Goal: Transaction & Acquisition: Download file/media

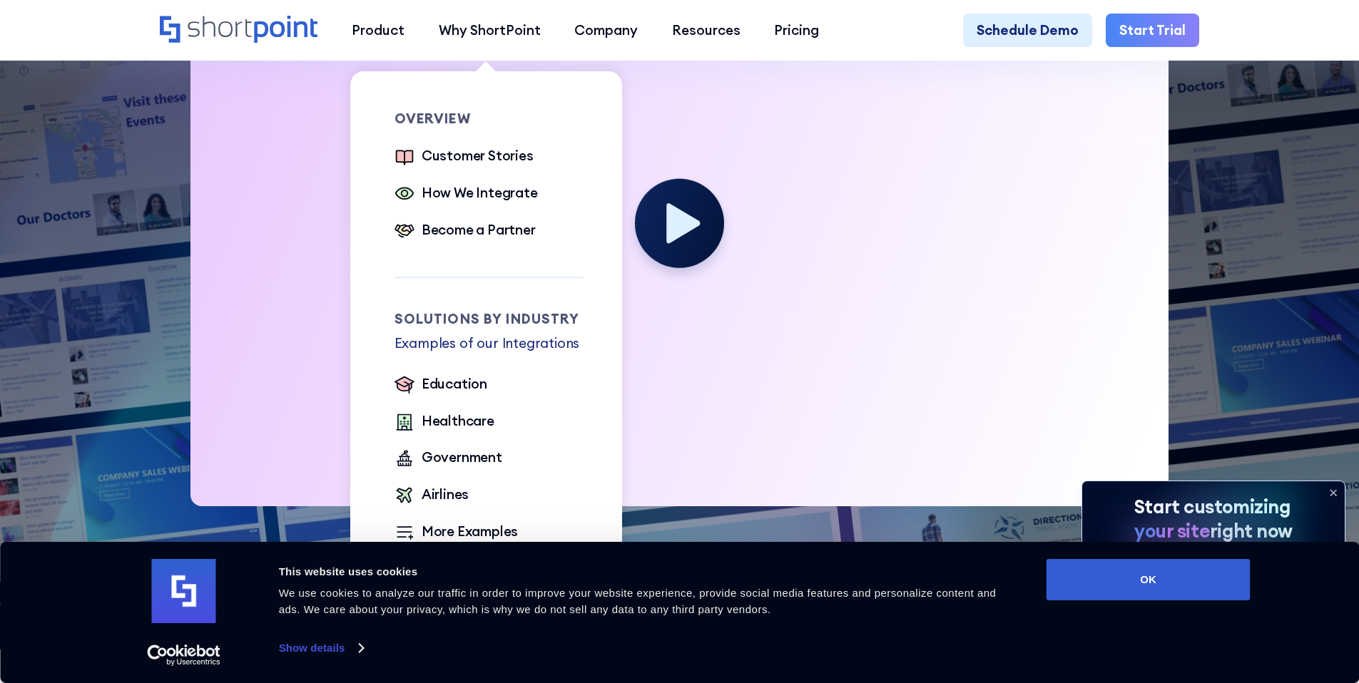
scroll to position [604, 0]
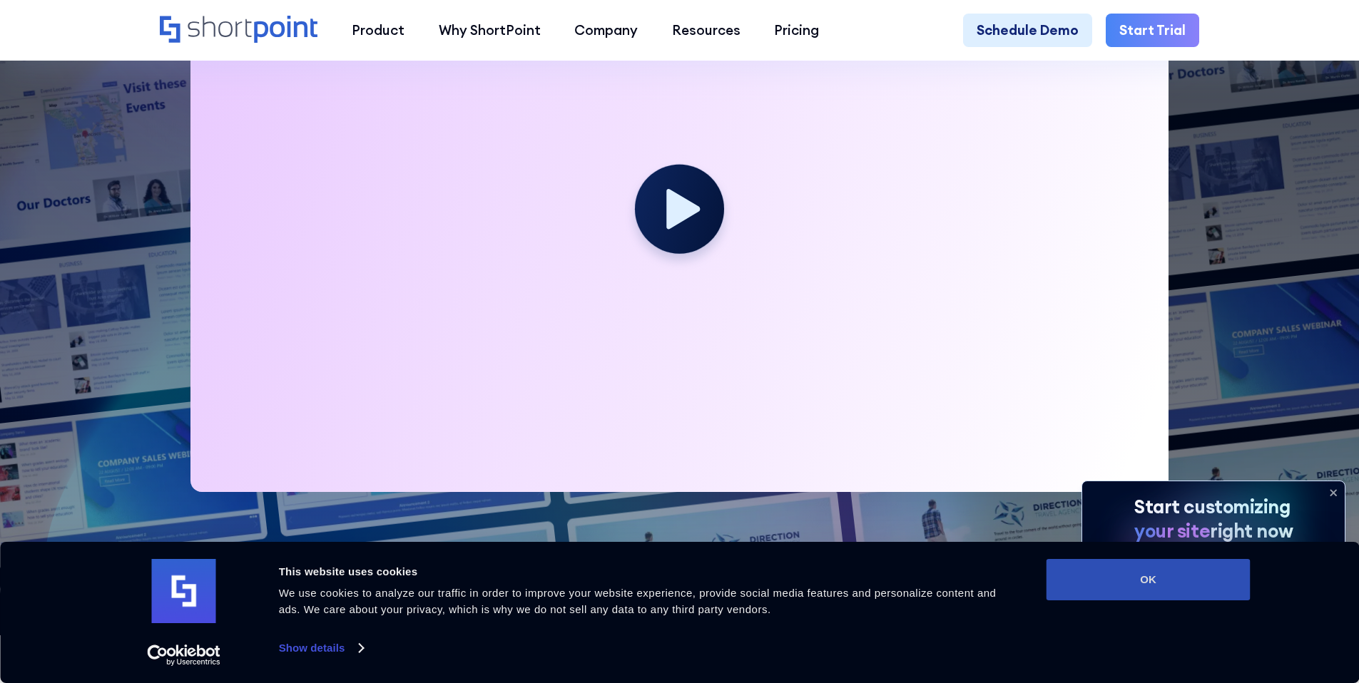
click at [1182, 591] on button "OK" at bounding box center [1148, 579] width 204 height 41
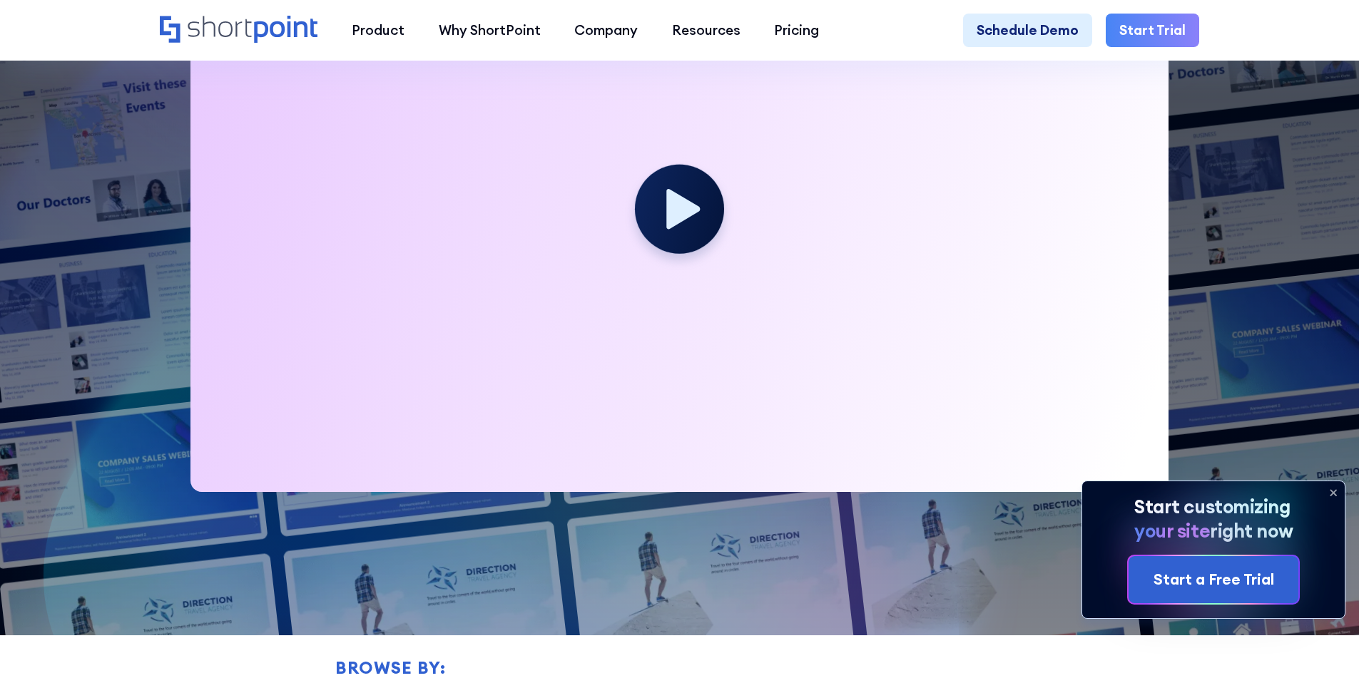
scroll to position [0, 0]
click at [665, 210] on icon at bounding box center [683, 208] width 37 height 44
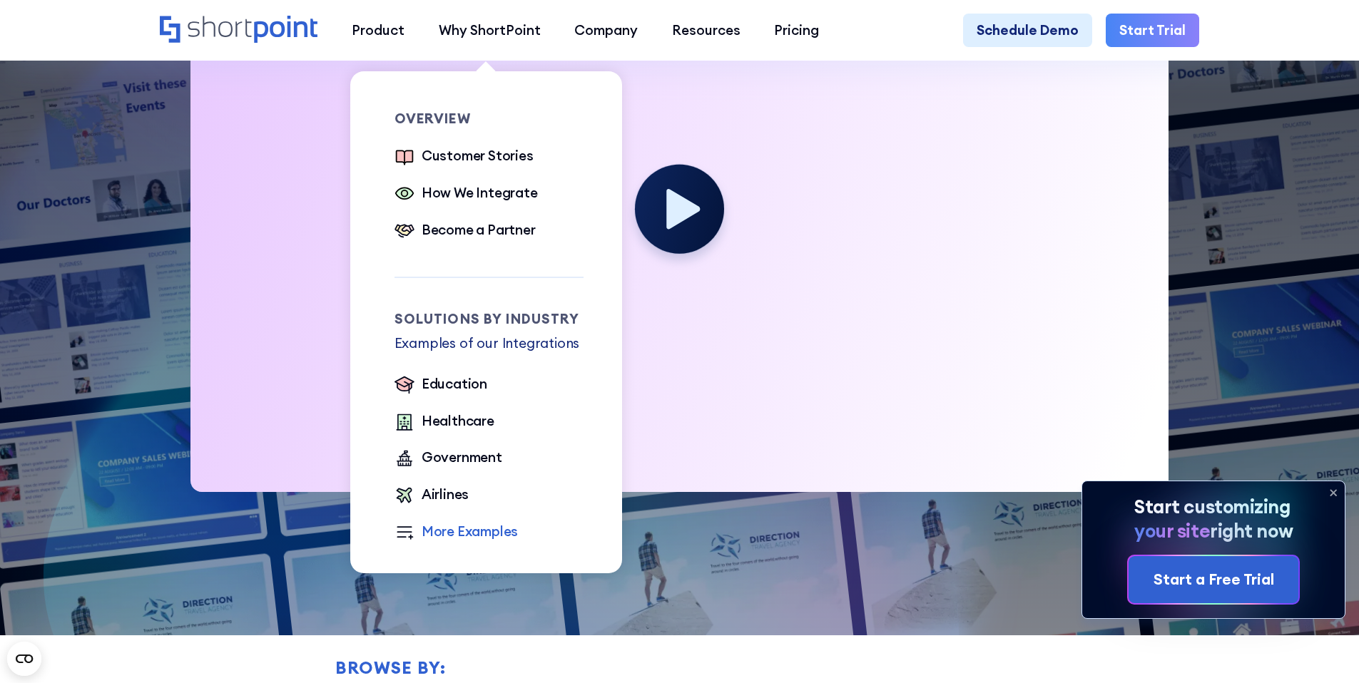
click at [447, 542] on div "More Examples" at bounding box center [469, 531] width 97 height 21
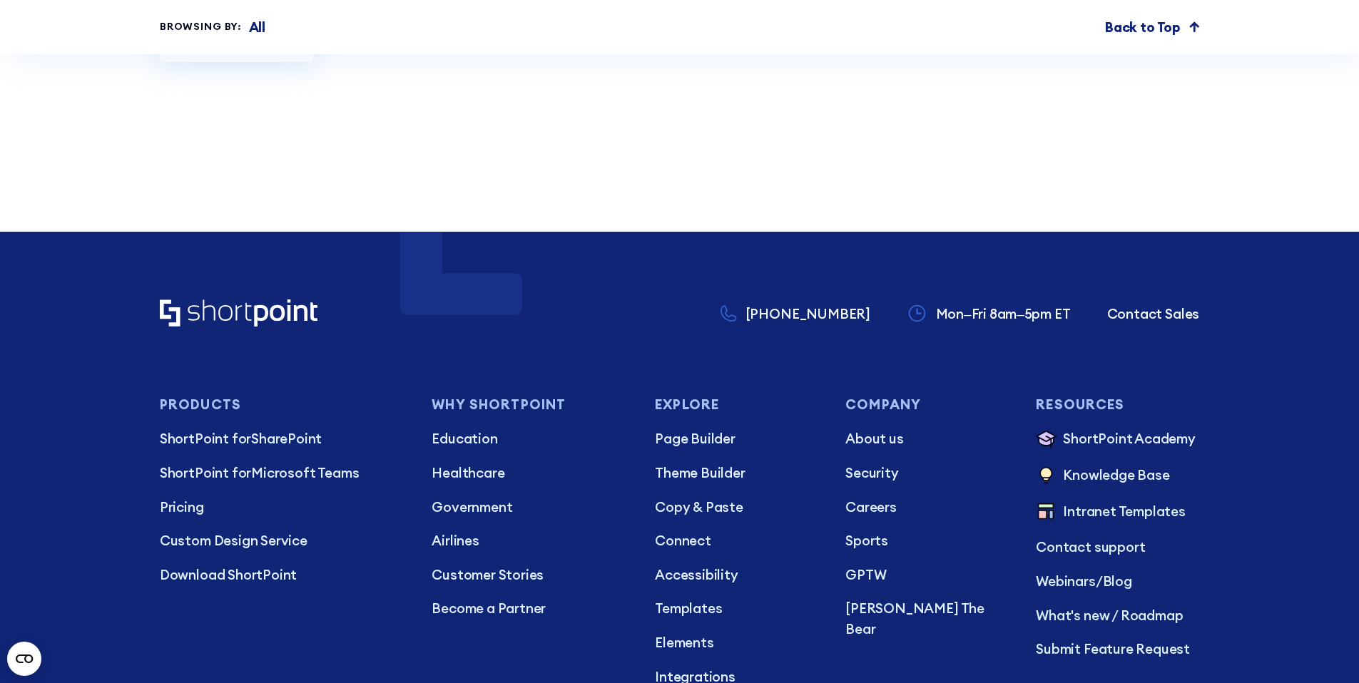
scroll to position [8701, 0]
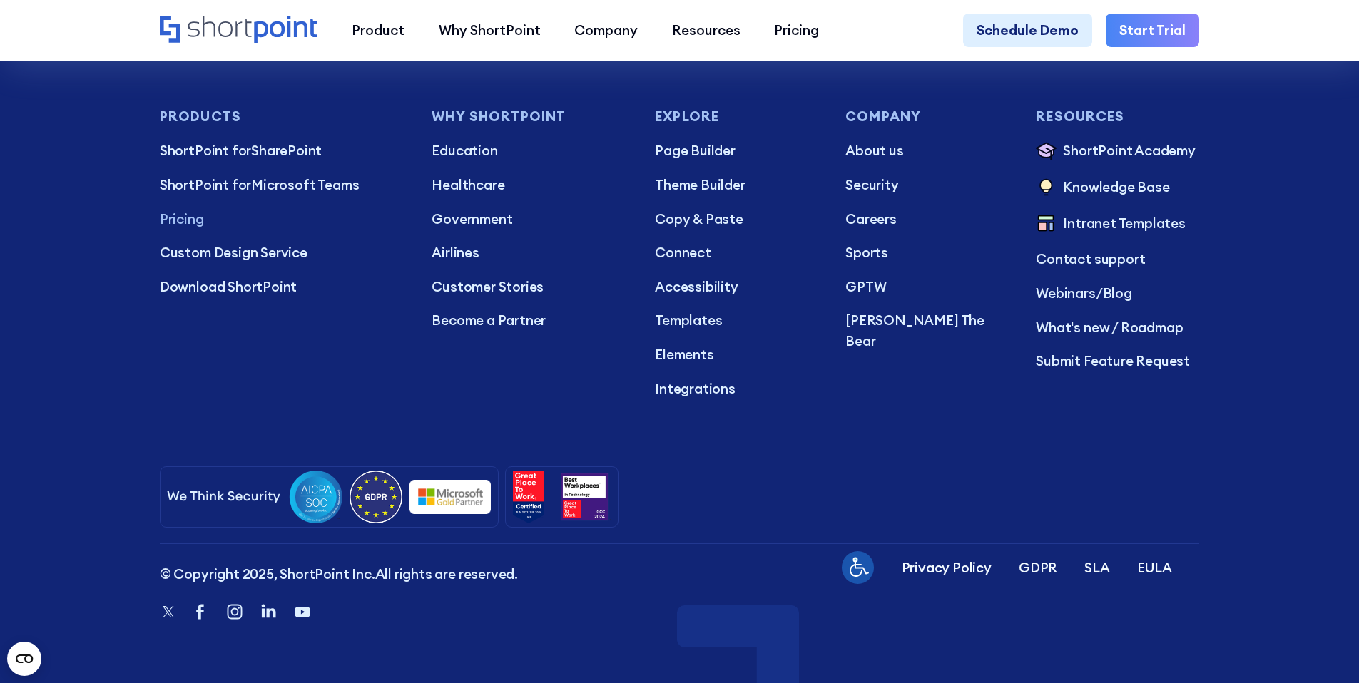
click at [181, 213] on p "Pricing" at bounding box center [282, 219] width 245 height 21
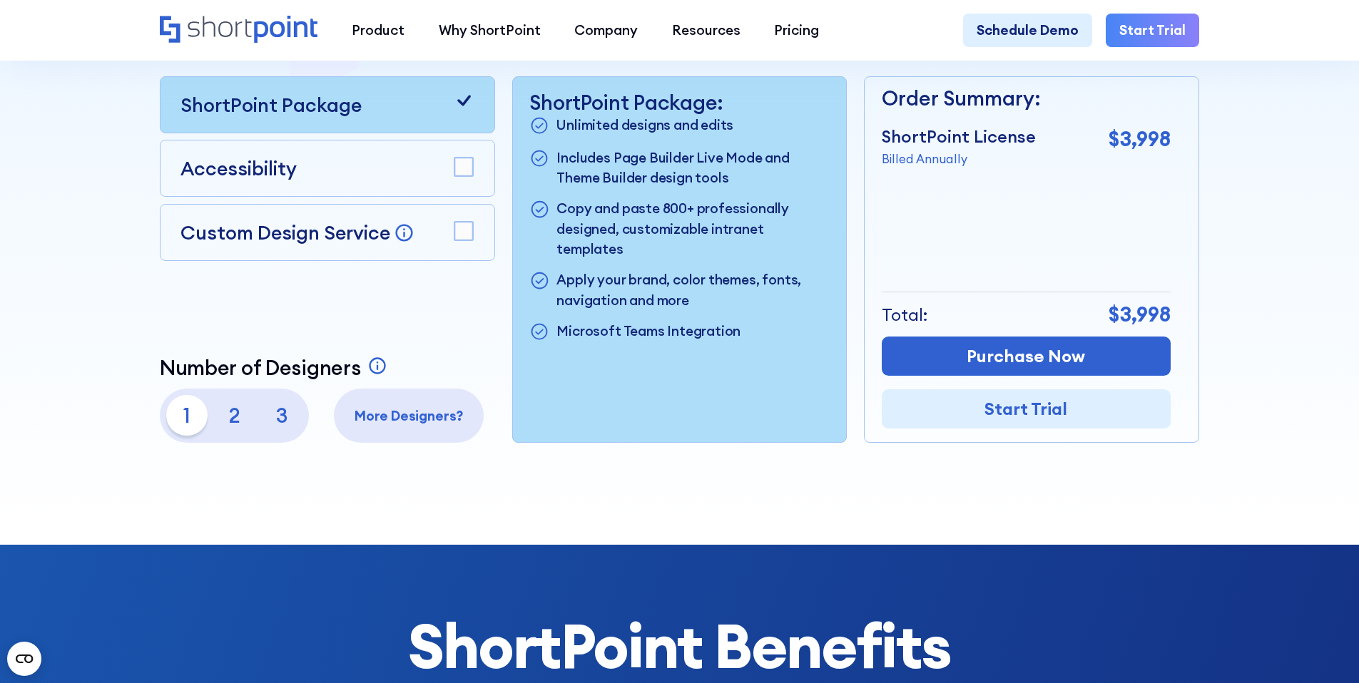
scroll to position [610, 0]
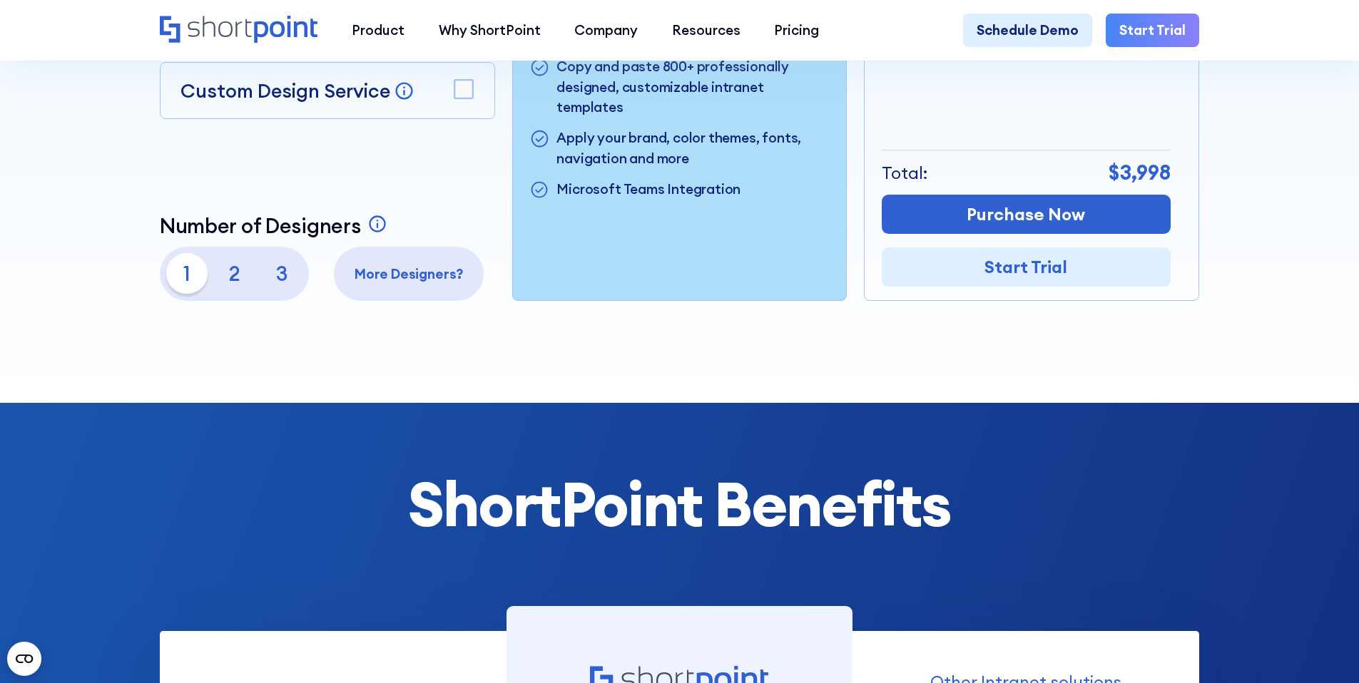
click at [470, 98] on rect at bounding box center [463, 89] width 19 height 19
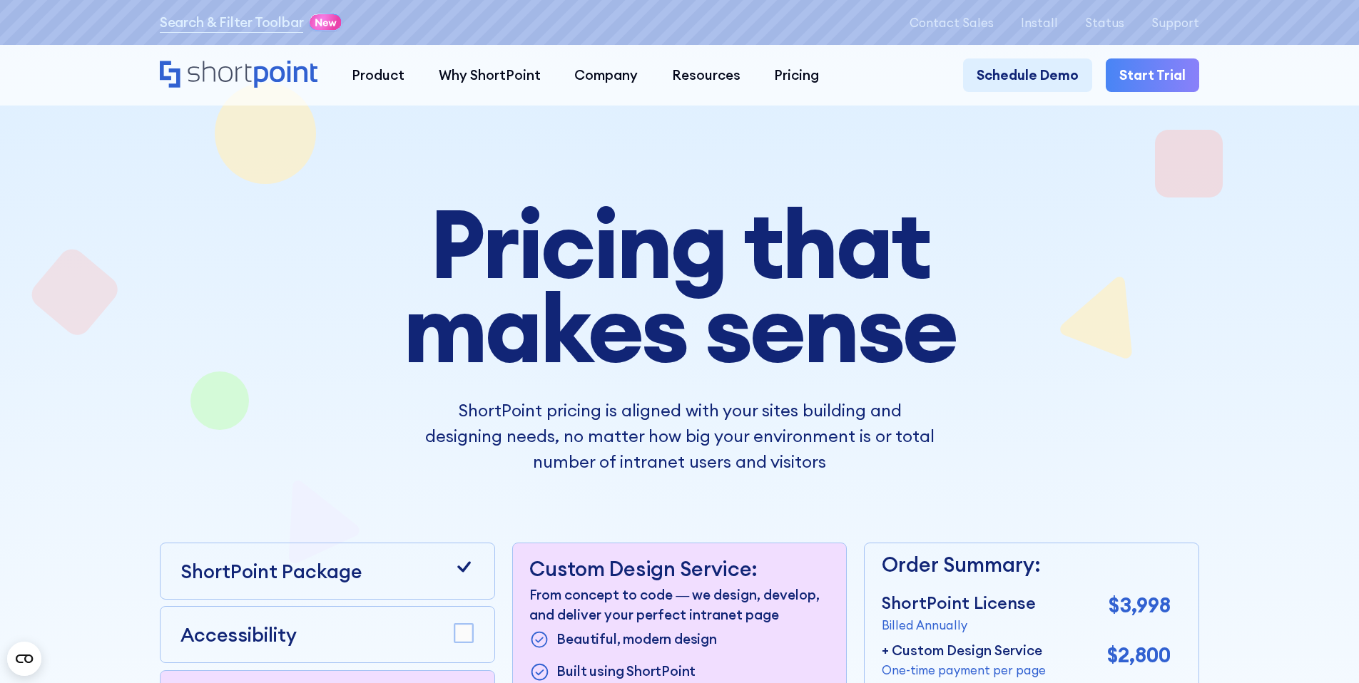
scroll to position [0, 0]
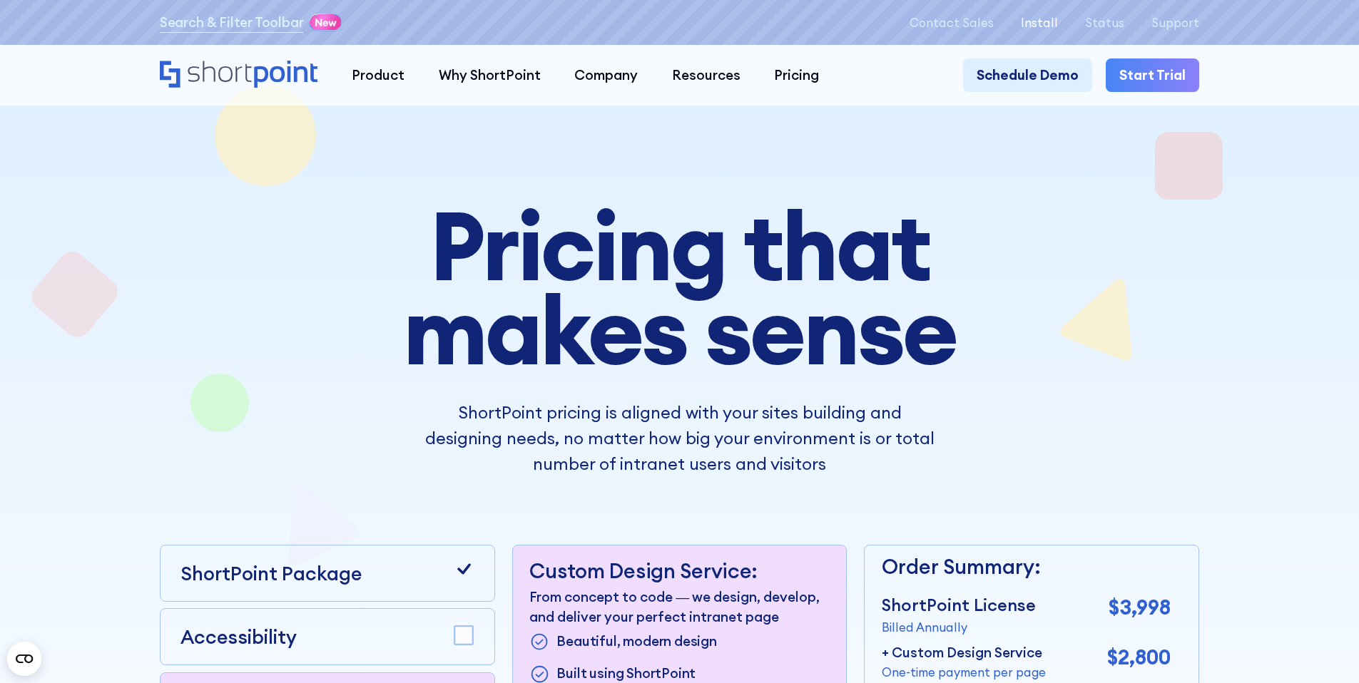
click at [1054, 23] on p "Install" at bounding box center [1039, 23] width 37 height 14
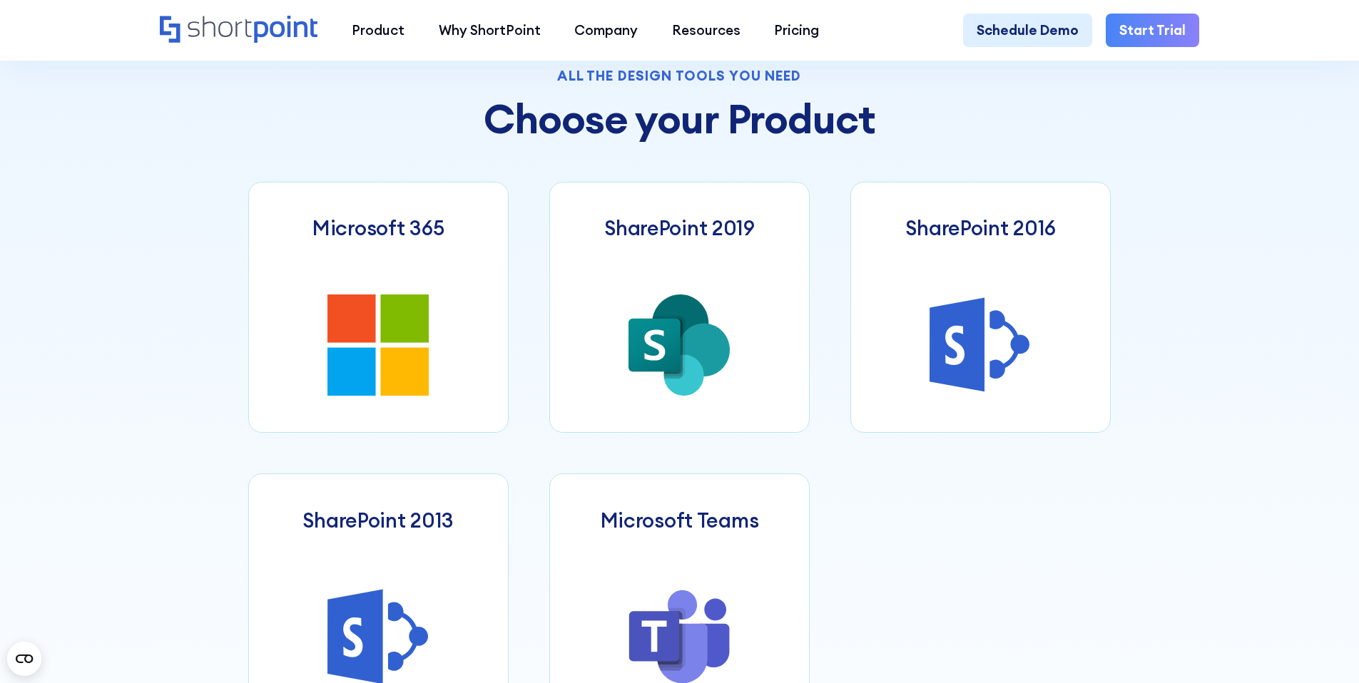
scroll to position [609, 0]
